Goal: Transaction & Acquisition: Download file/media

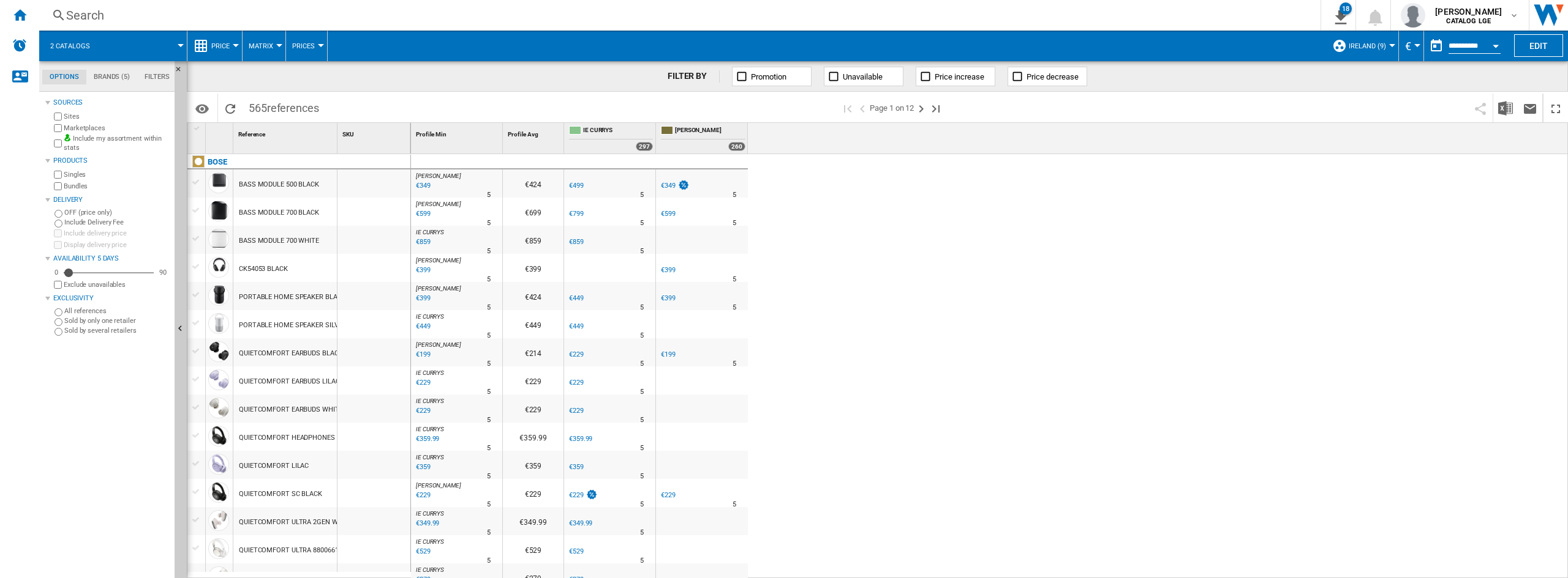
drag, startPoint x: 27, startPoint y: 14, endPoint x: 80, endPoint y: 44, distance: 60.9
click at [27, 14] on ng-md-icon "Home" at bounding box center [19, 14] width 14 height 14
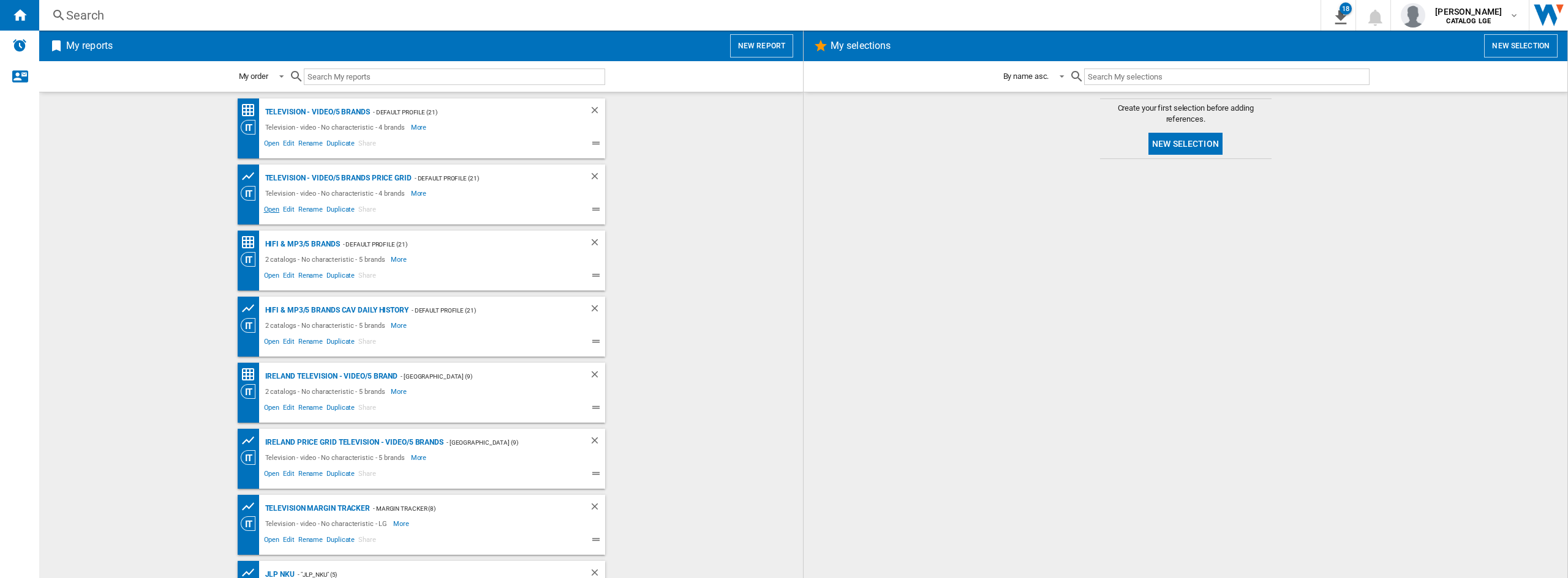
click at [265, 208] on span "Open" at bounding box center [272, 210] width 20 height 14
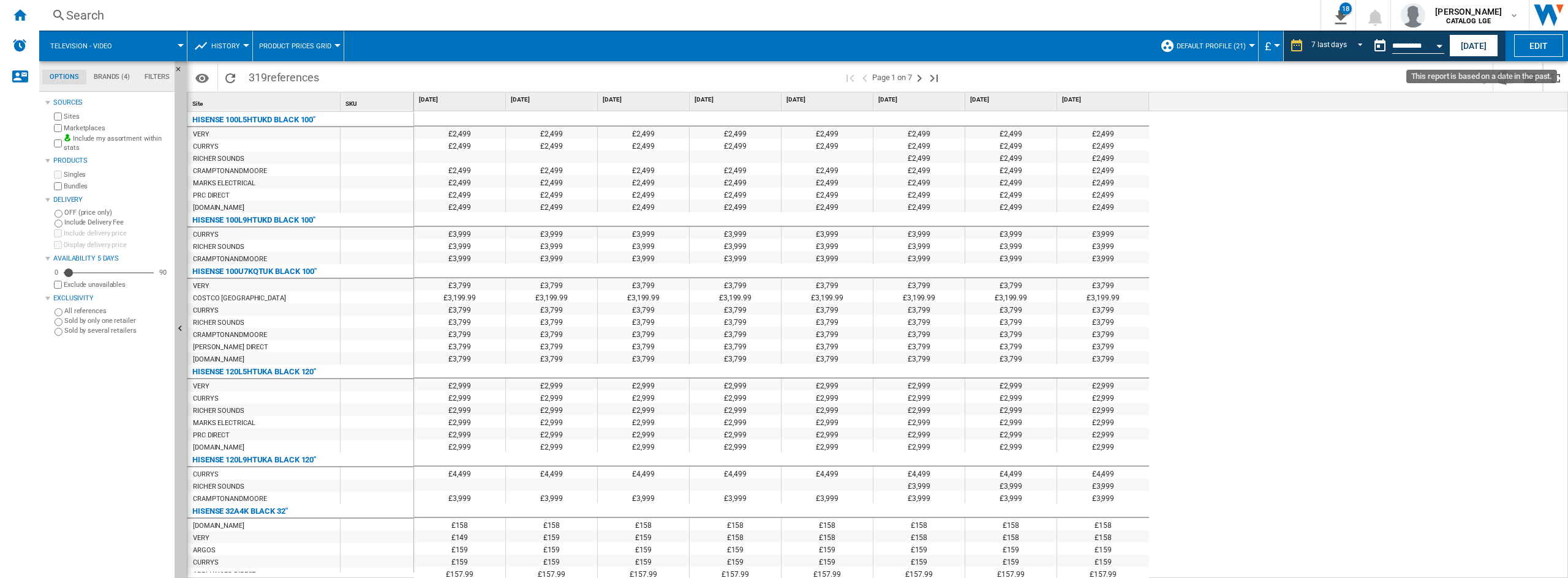
click at [1430, 43] on button "Open calendar" at bounding box center [1440, 44] width 22 height 22
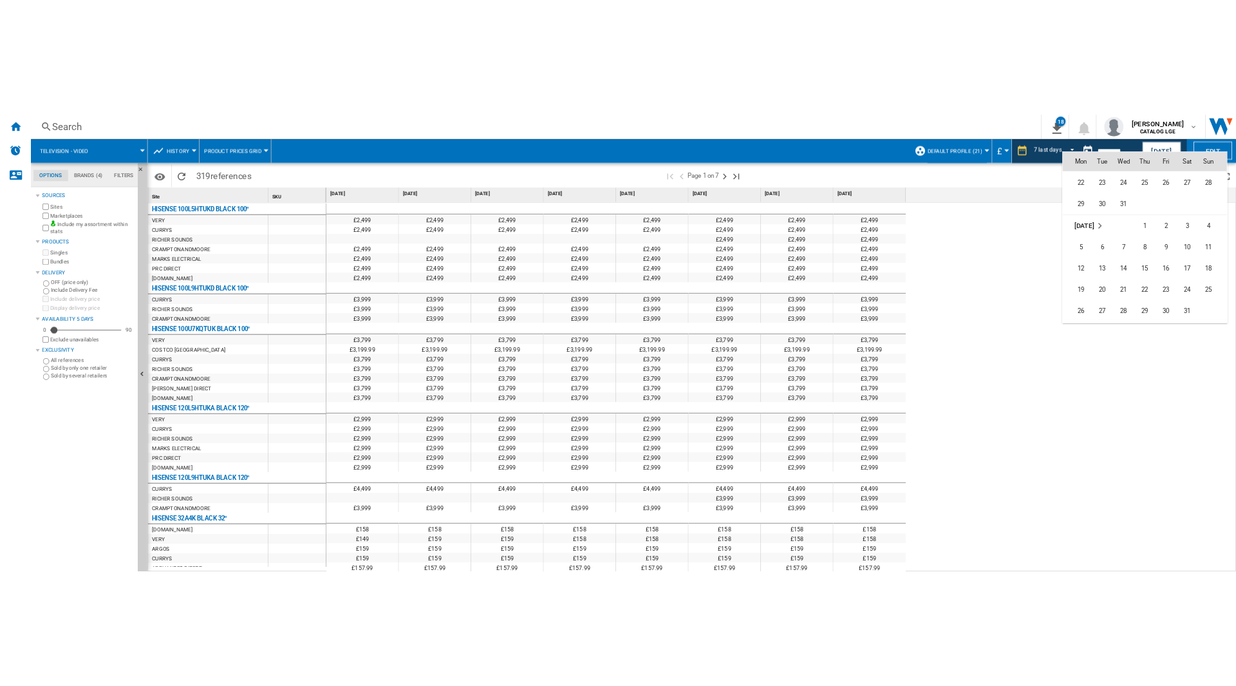
scroll to position [4102, 0]
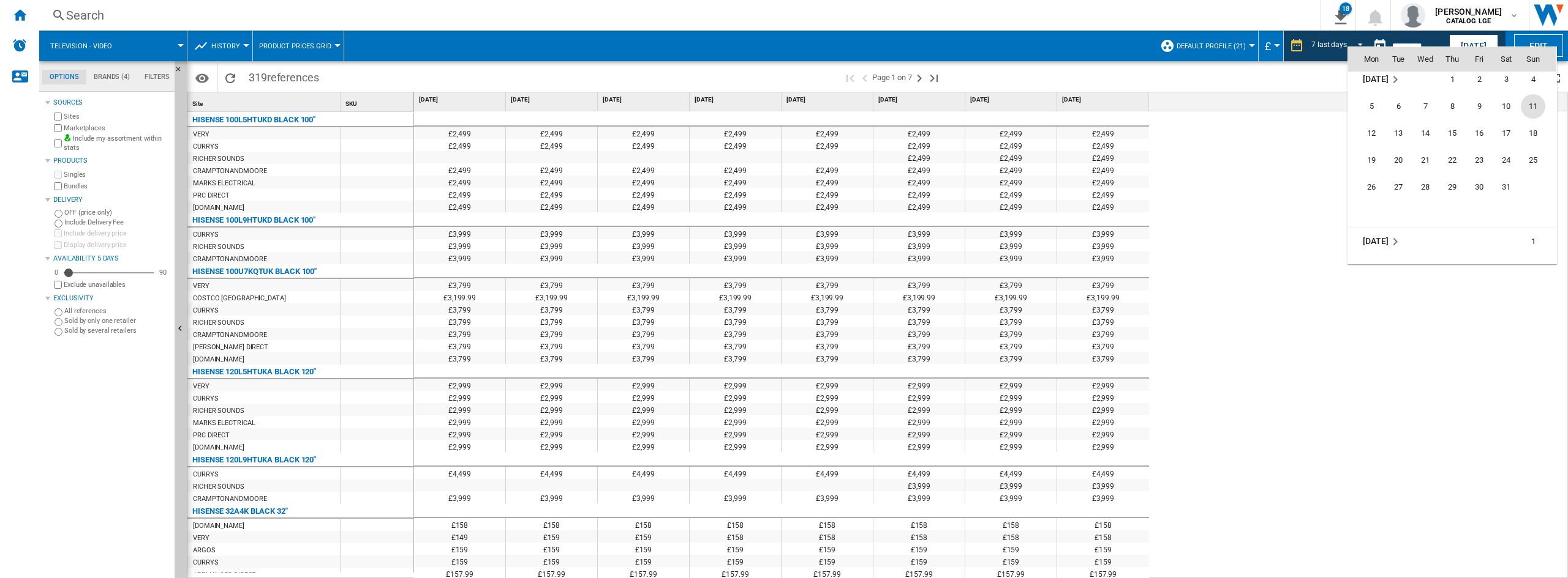
click at [1536, 109] on span "11" at bounding box center [1534, 106] width 25 height 25
type input "**********"
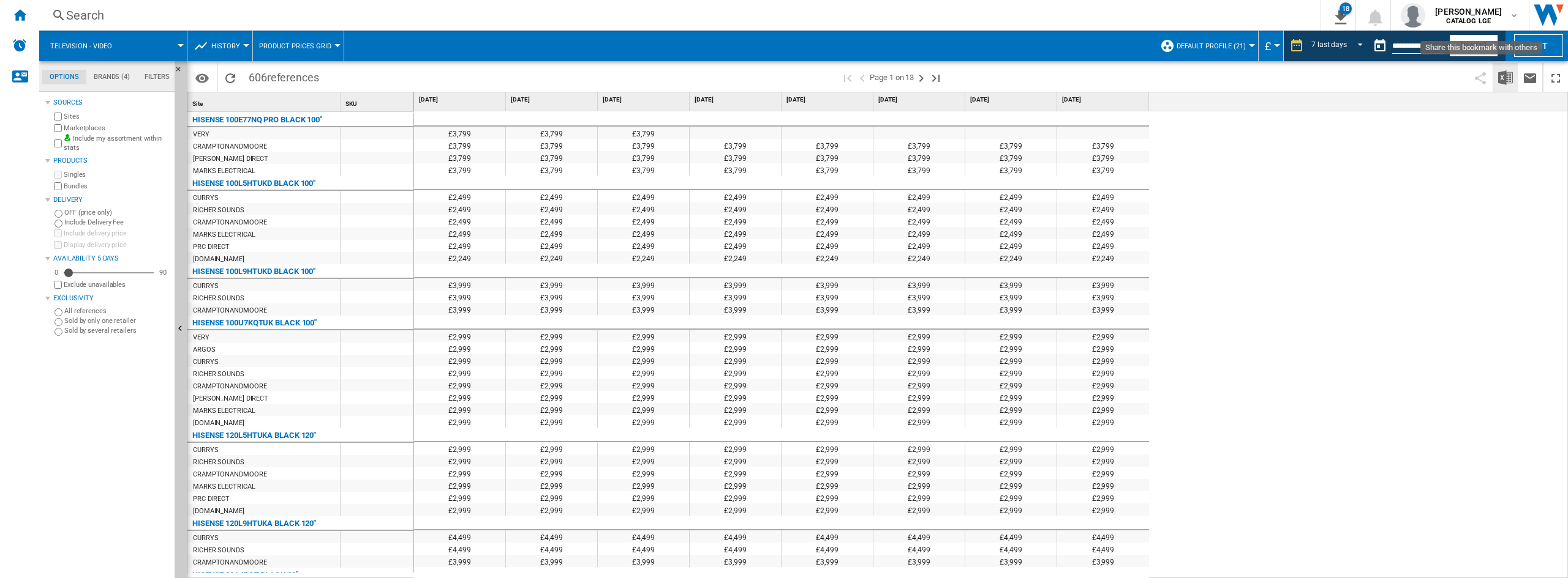
click at [1506, 80] on img "Download in Excel" at bounding box center [1505, 77] width 14 height 14
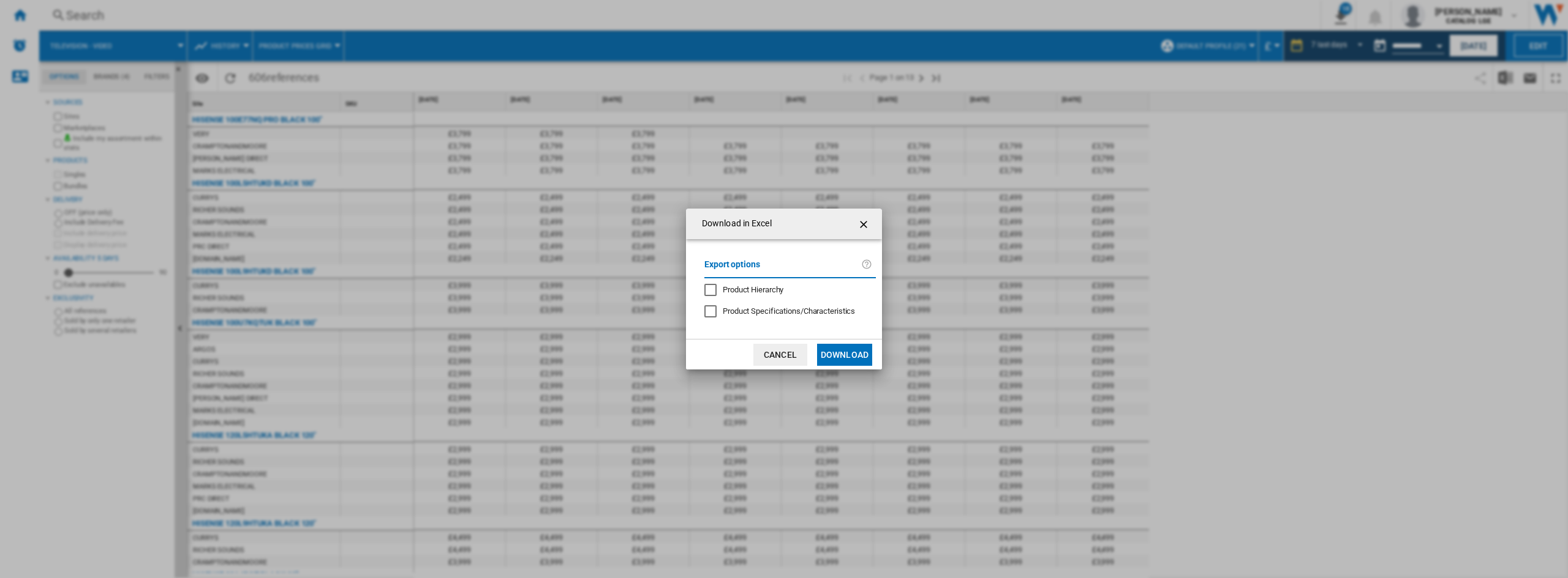
click at [848, 355] on button "Download" at bounding box center [845, 355] width 55 height 22
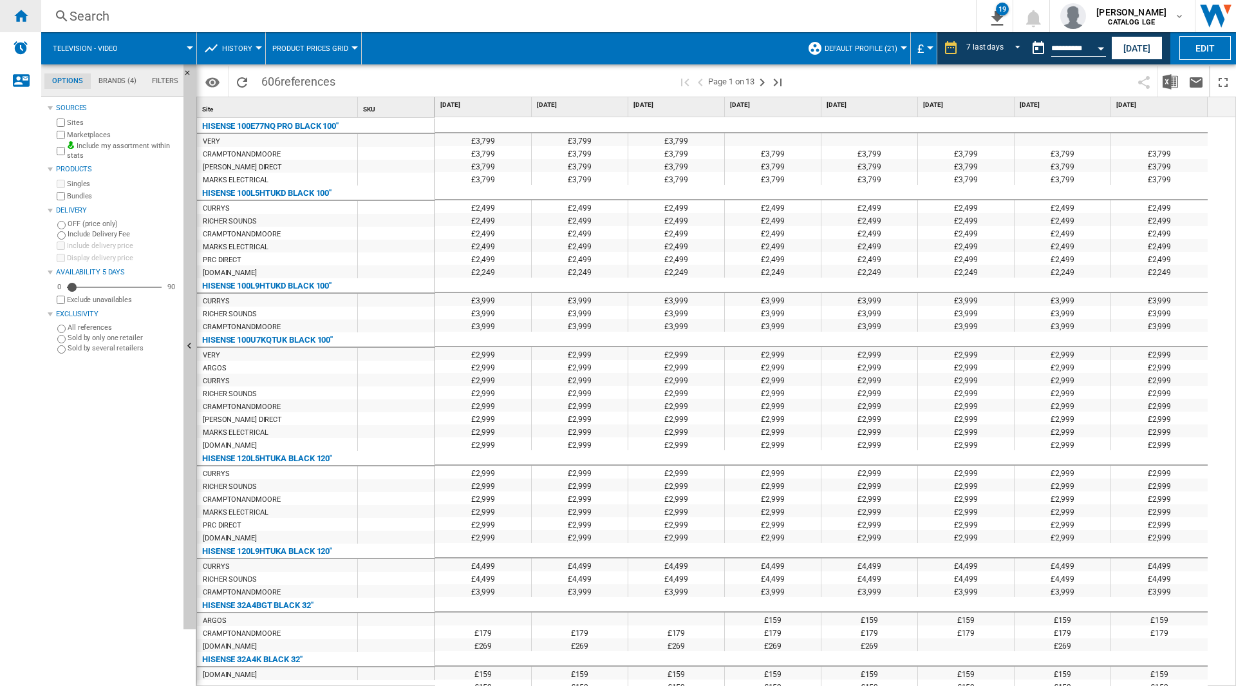
click at [21, 9] on ng-md-icon "Home" at bounding box center [20, 15] width 15 height 15
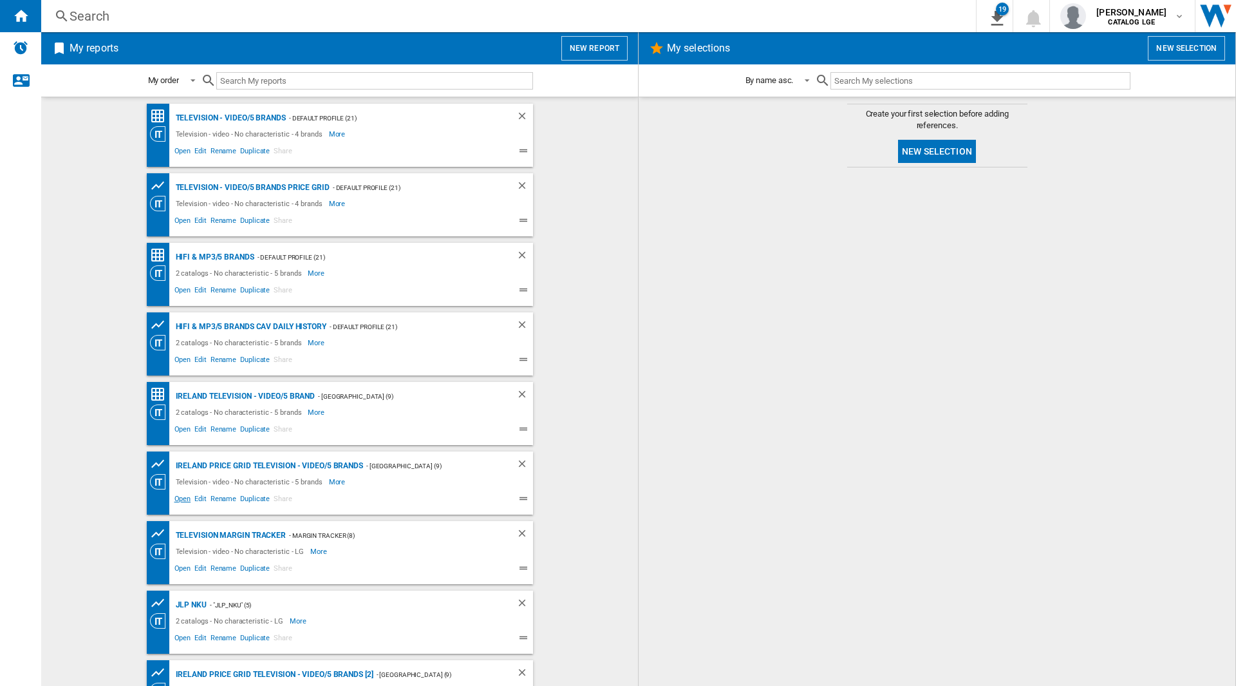
click at [183, 499] on span "Open" at bounding box center [183, 500] width 21 height 15
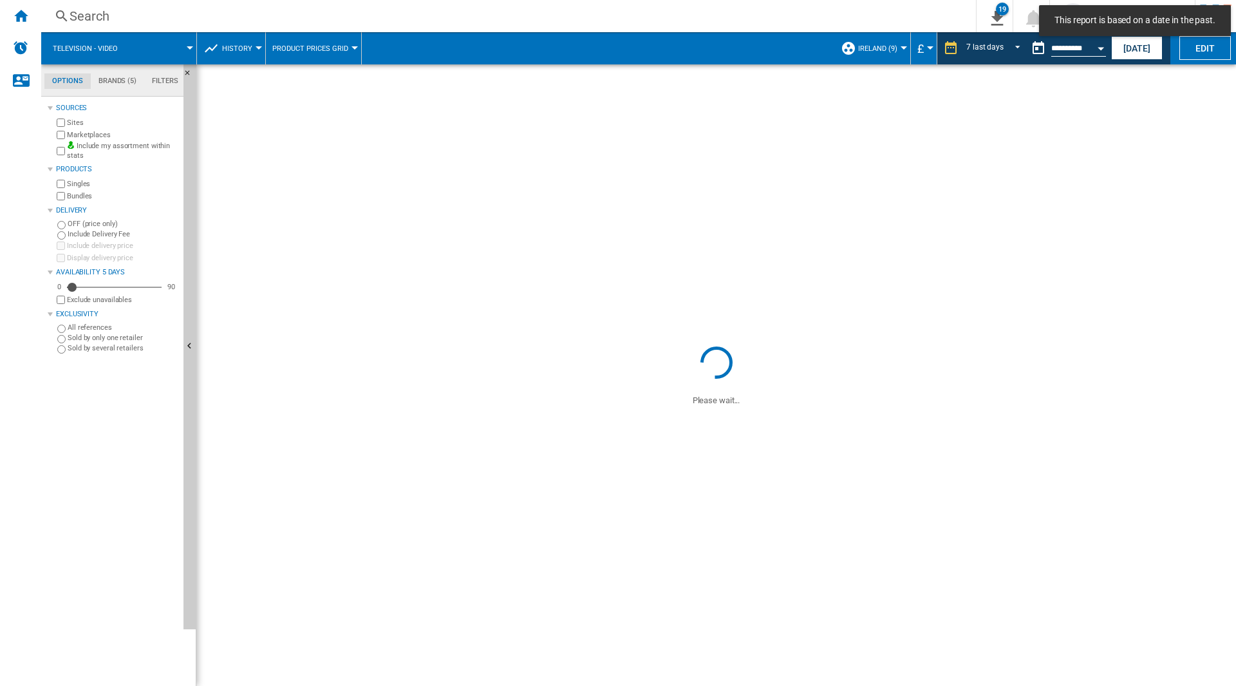
click at [925, 46] on button "£" at bounding box center [924, 48] width 13 height 32
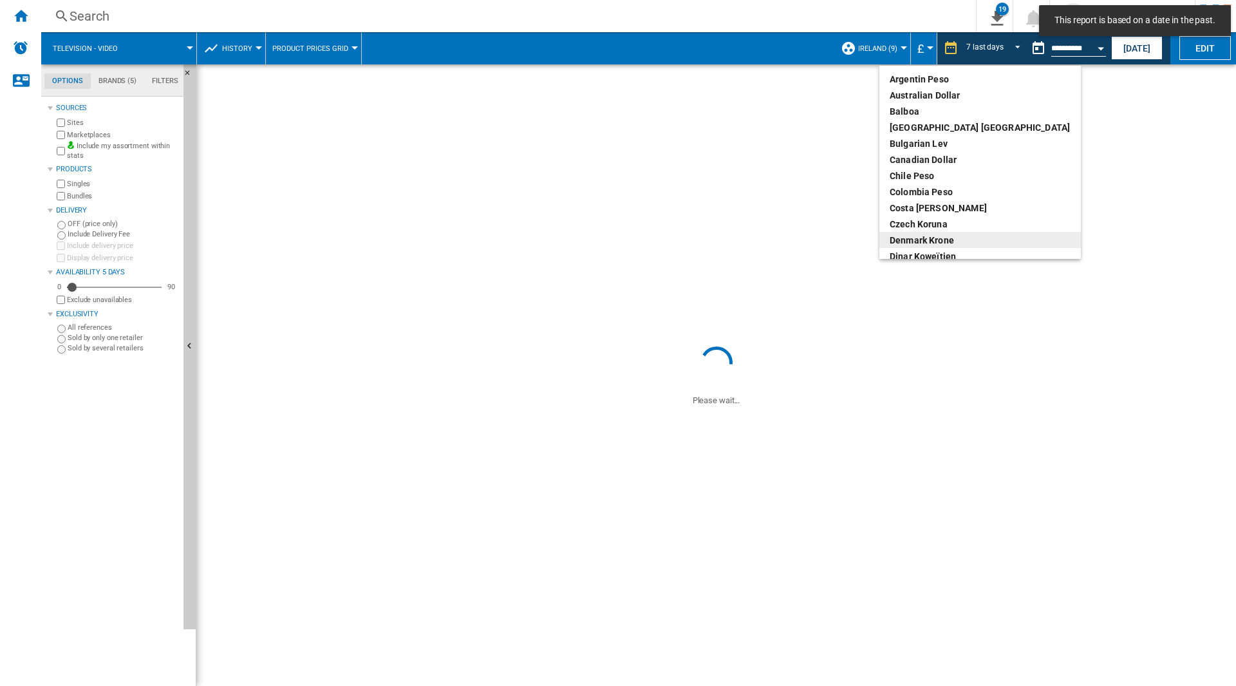
scroll to position [129, 0]
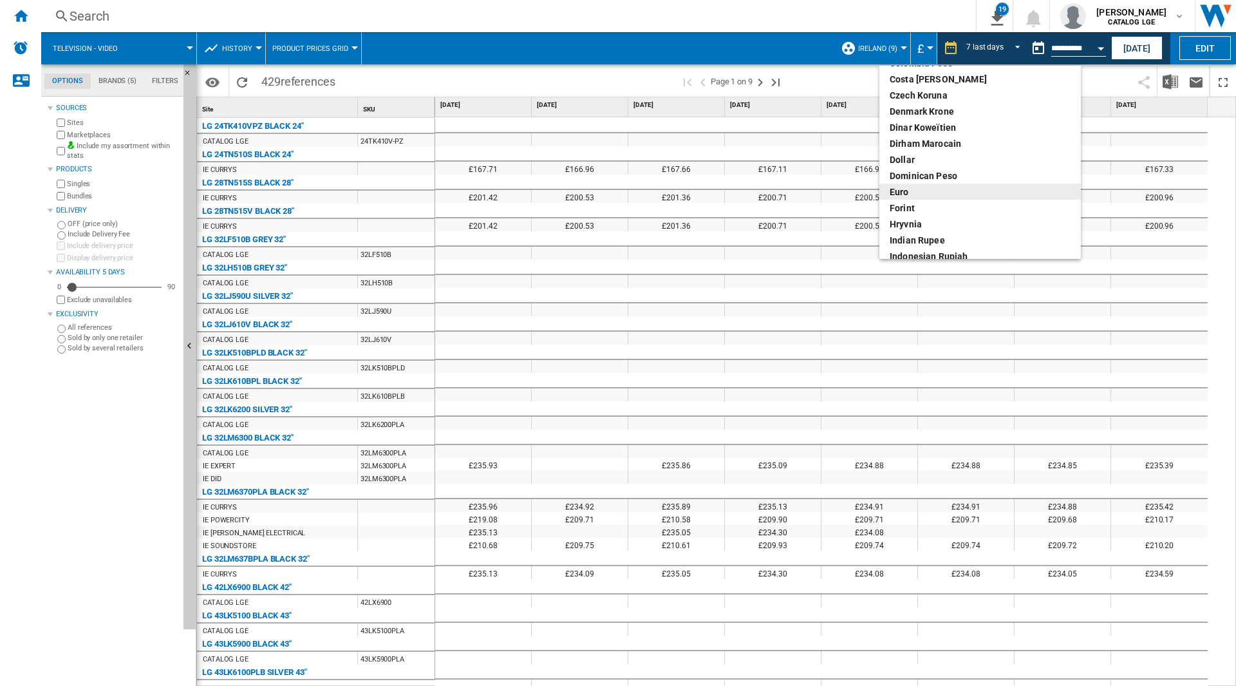
click at [934, 197] on div "euro" at bounding box center [980, 191] width 181 height 13
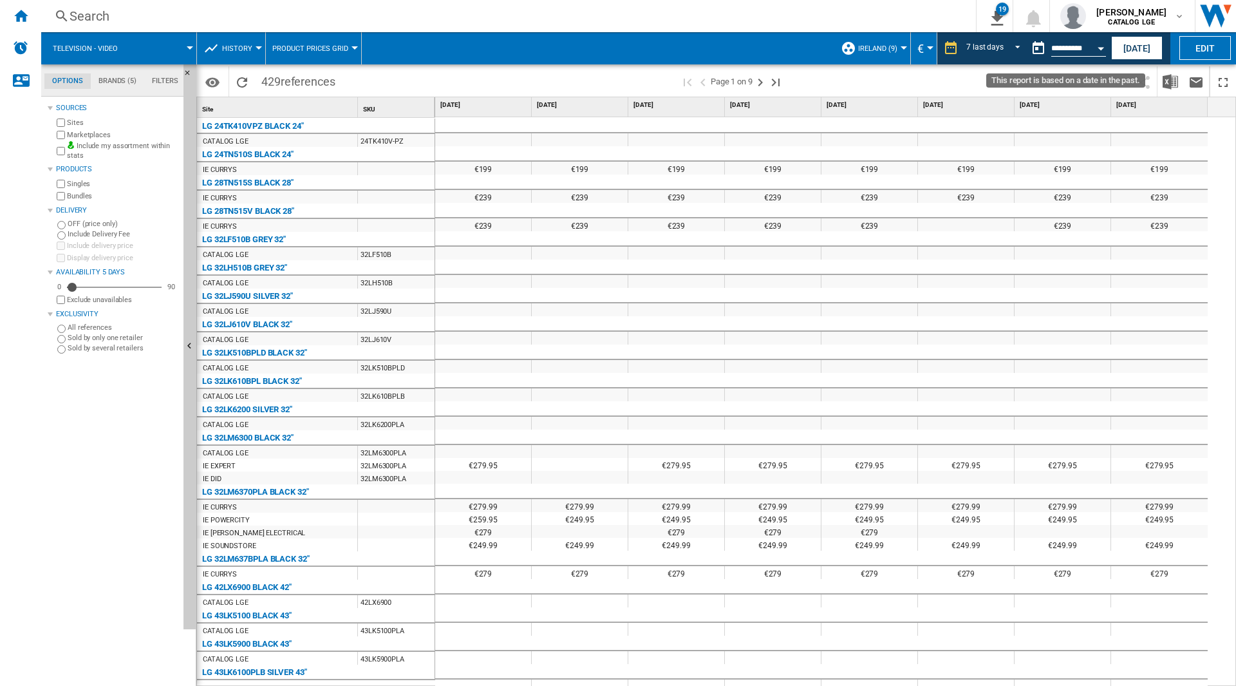
click at [1102, 48] on div "Open calendar" at bounding box center [1101, 48] width 6 height 3
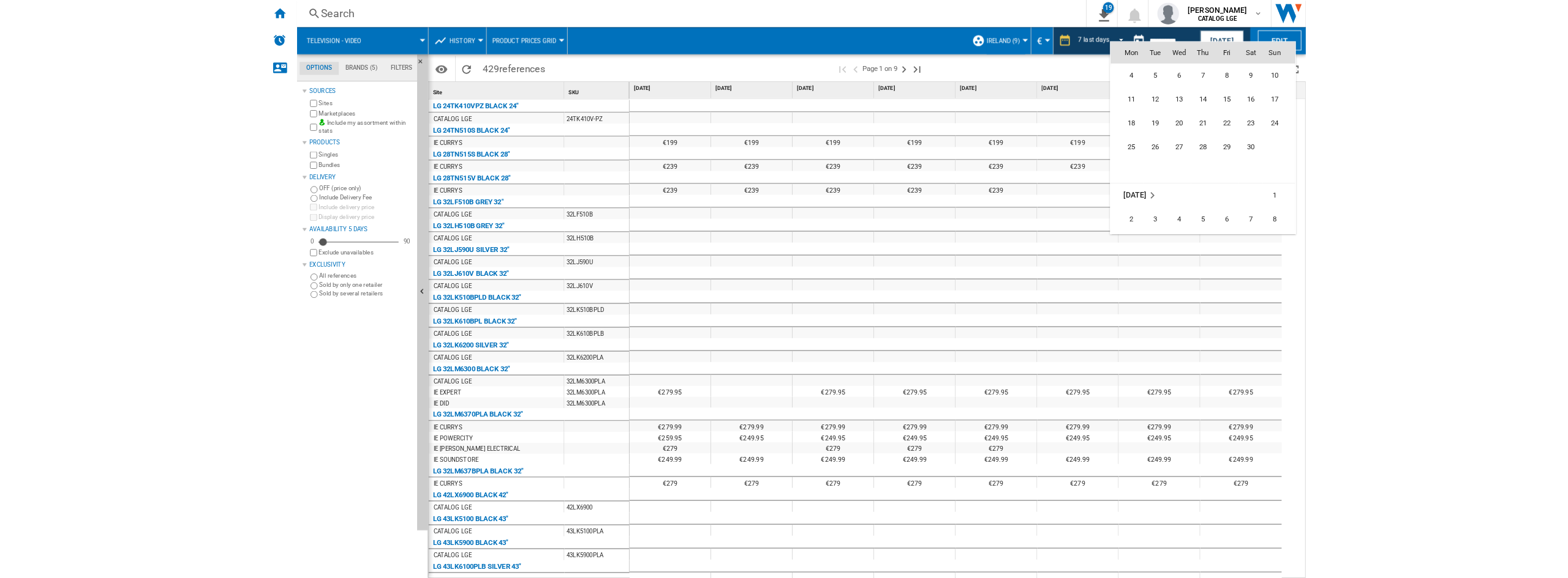
scroll to position [4346, 0]
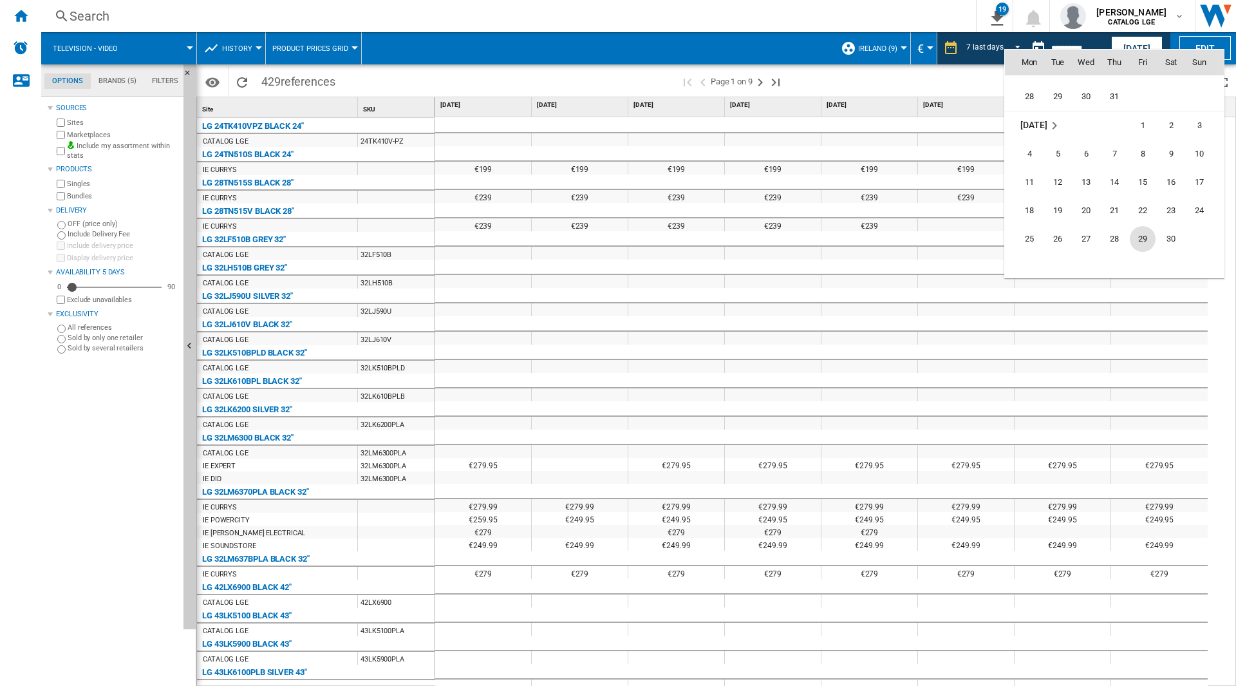
click at [1142, 238] on span "29" at bounding box center [1143, 239] width 26 height 26
type input "**********"
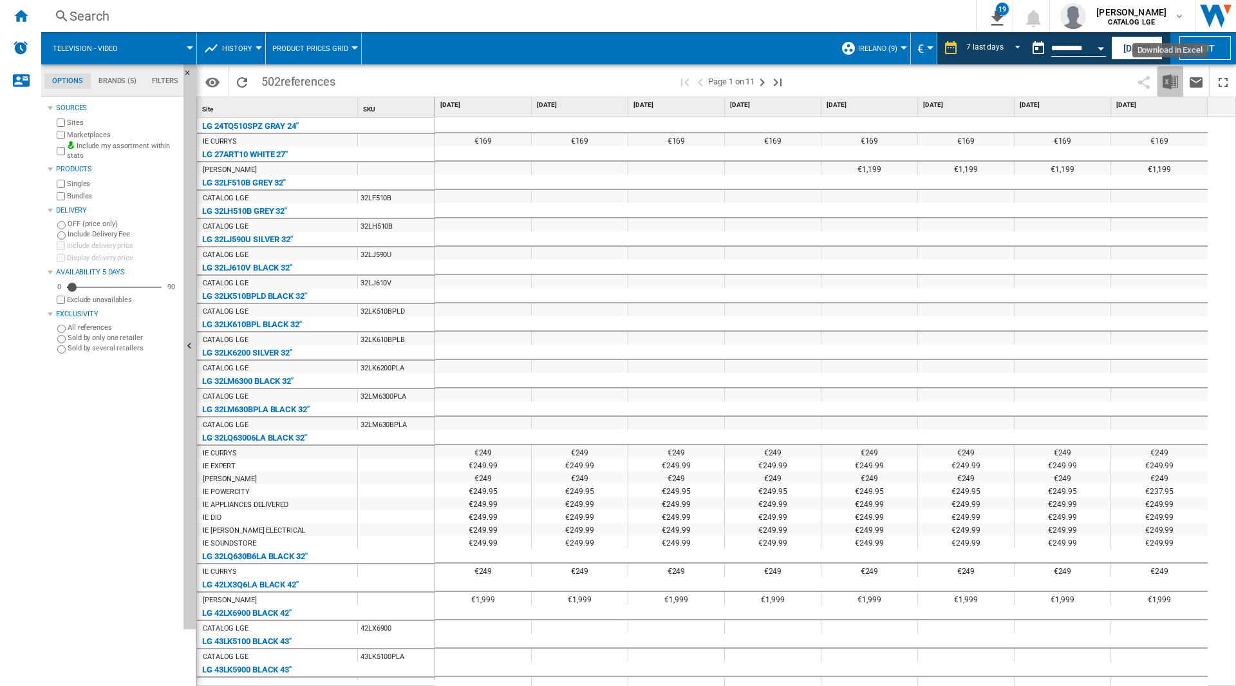
click at [1174, 80] on img "Download in Excel" at bounding box center [1170, 81] width 15 height 15
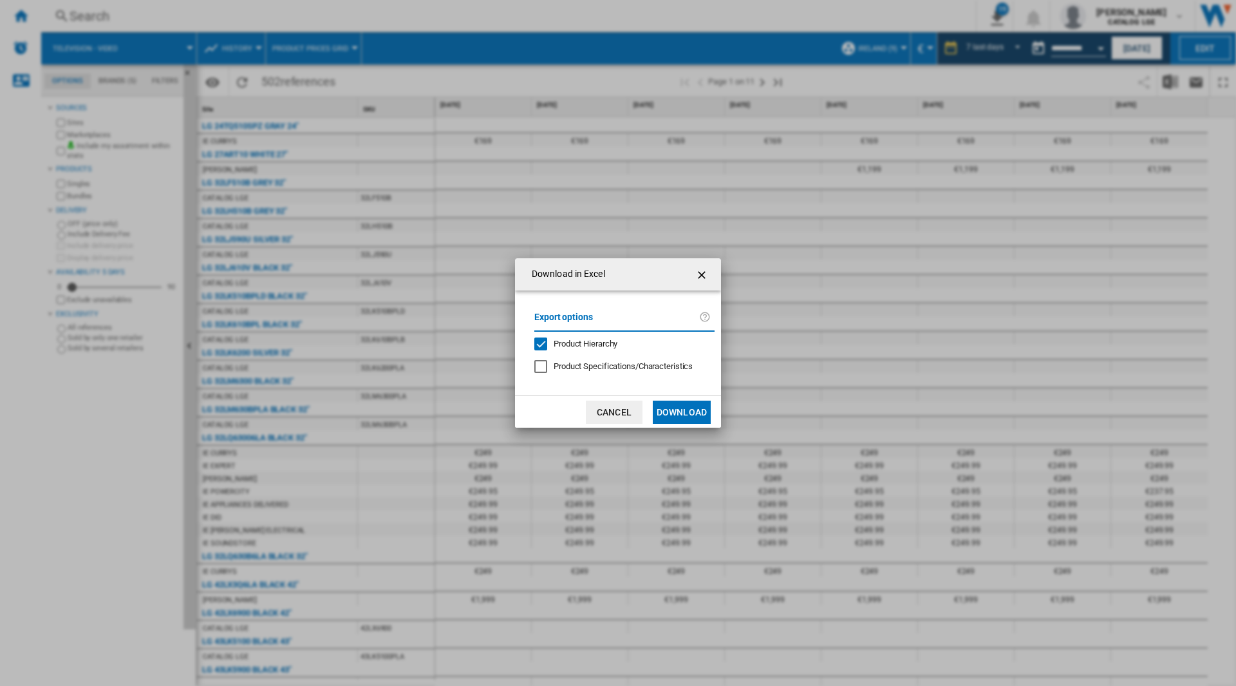
click at [574, 336] on div "Export options Product Hierarchy Product Specifications/Characteristics" at bounding box center [624, 342] width 193 height 79
click at [576, 342] on span "Product Hierarchy" at bounding box center [586, 344] width 64 height 10
click at [692, 399] on md-dialog-actions "Cancel Download" at bounding box center [618, 411] width 206 height 32
click at [691, 415] on button "Download" at bounding box center [682, 412] width 58 height 23
